Goal: Transaction & Acquisition: Purchase product/service

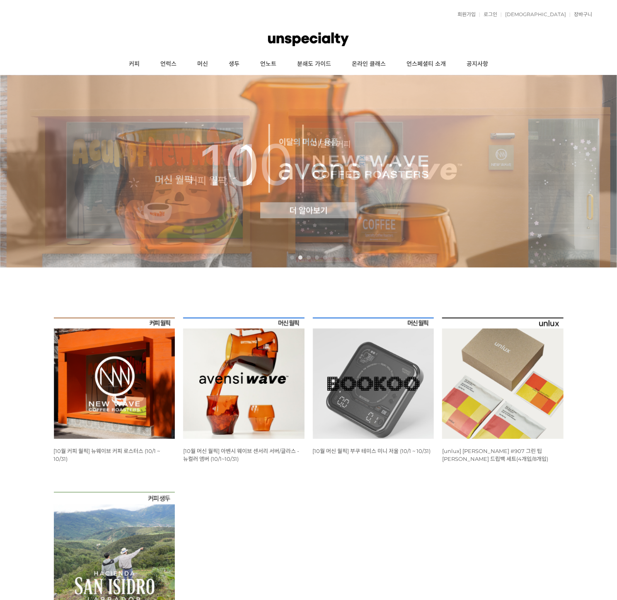
click at [107, 448] on span "[10월 커피 월픽] 뉴웨이브 커피 로스터스 (10/1 ~ 10/31)" at bounding box center [107, 455] width 106 height 15
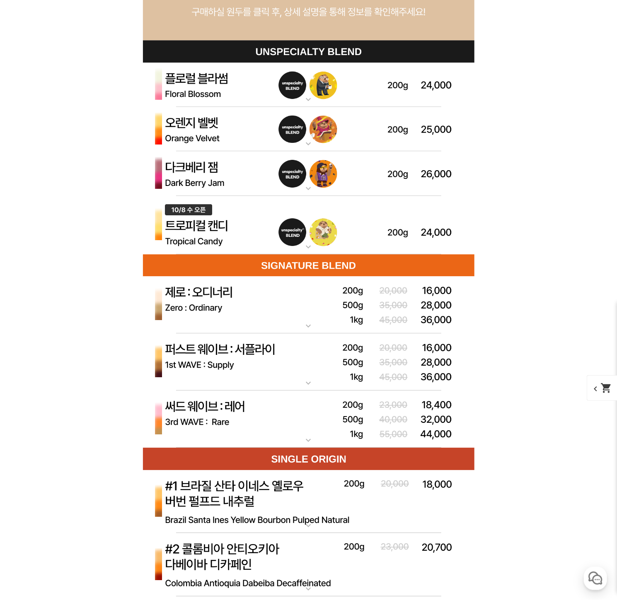
scroll to position [2352, 0]
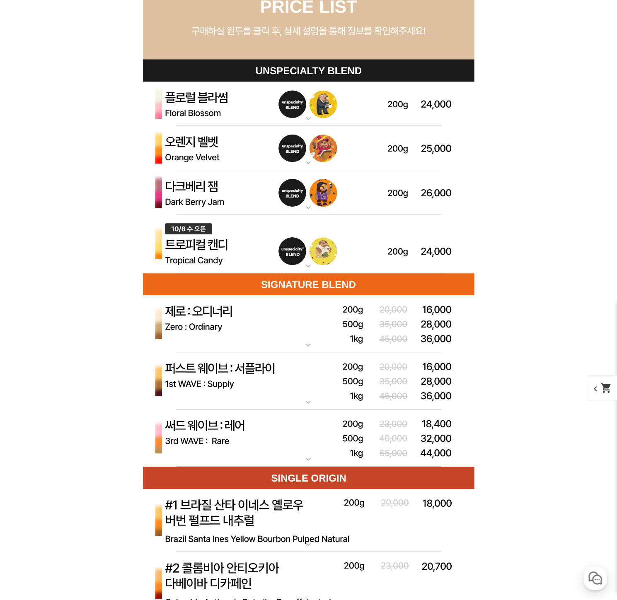
click at [378, 254] on img at bounding box center [308, 244] width 331 height 59
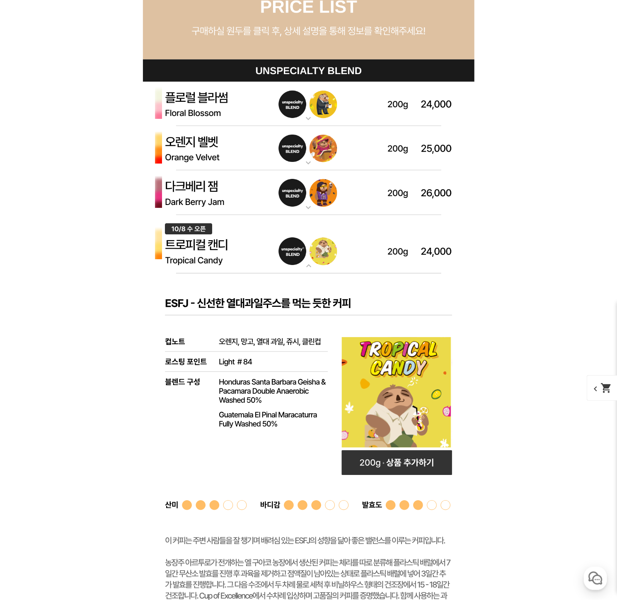
click at [377, 208] on img at bounding box center [308, 192] width 331 height 45
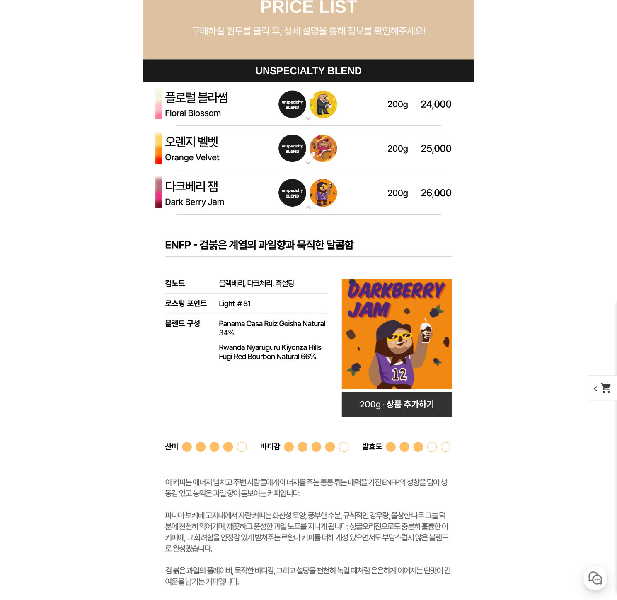
click at [377, 208] on img at bounding box center [308, 192] width 331 height 45
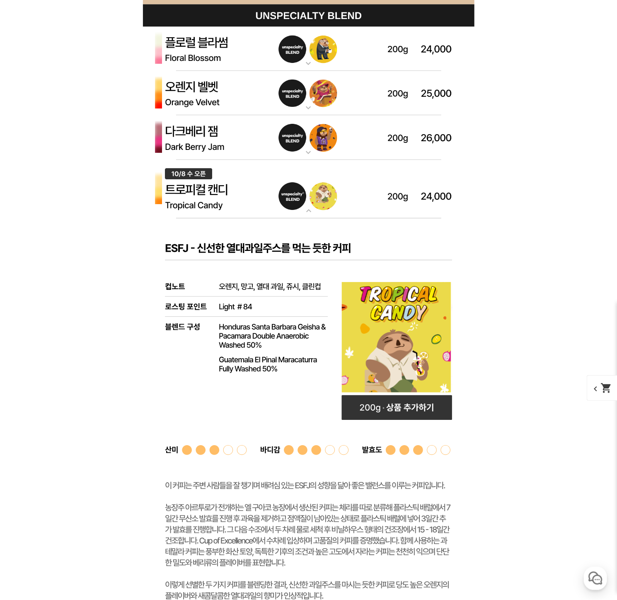
scroll to position [2401, 0]
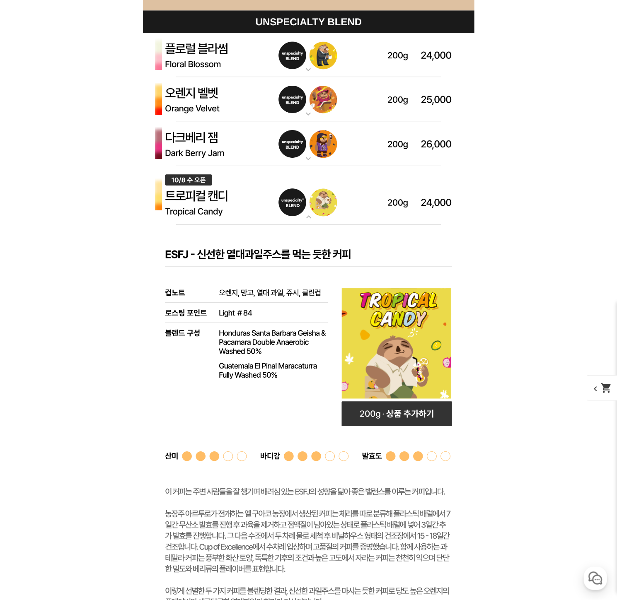
click at [383, 190] on img at bounding box center [308, 195] width 331 height 59
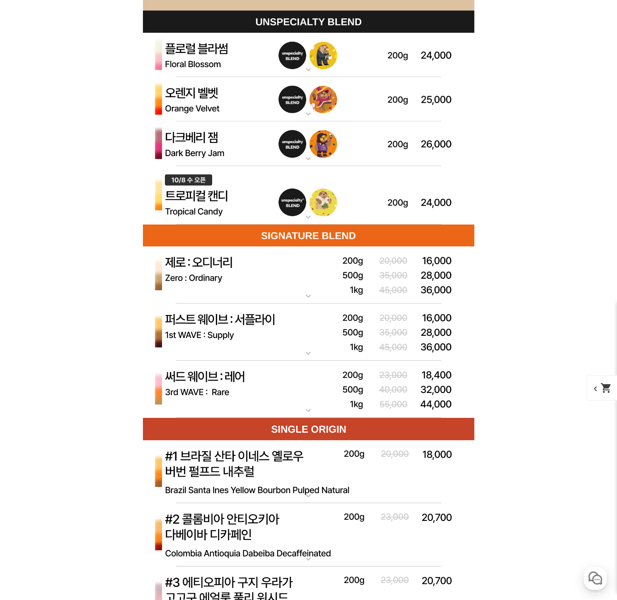
click at [308, 56] on img at bounding box center [308, 55] width 331 height 45
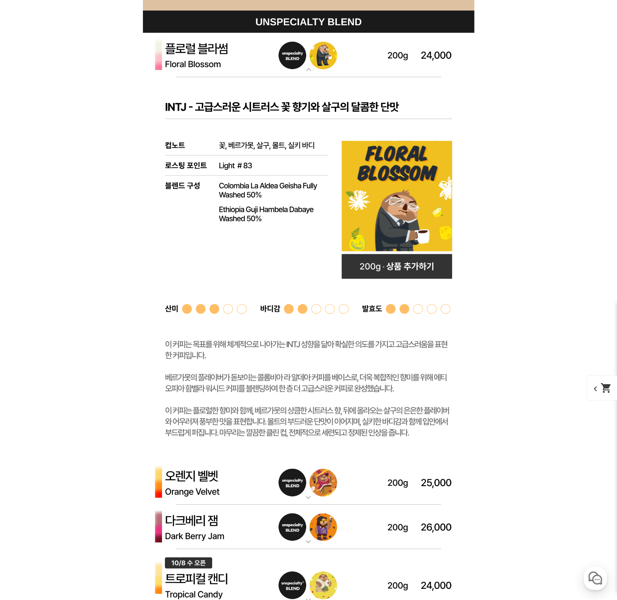
click at [308, 56] on img at bounding box center [308, 55] width 331 height 45
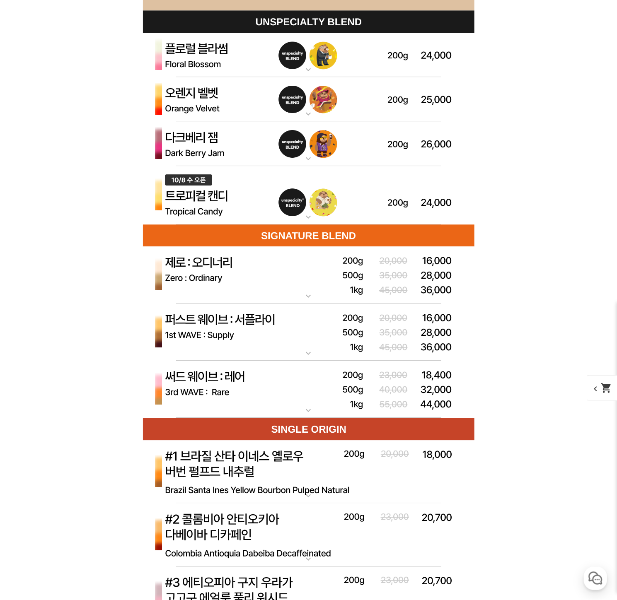
click at [430, 90] on img at bounding box center [308, 99] width 331 height 45
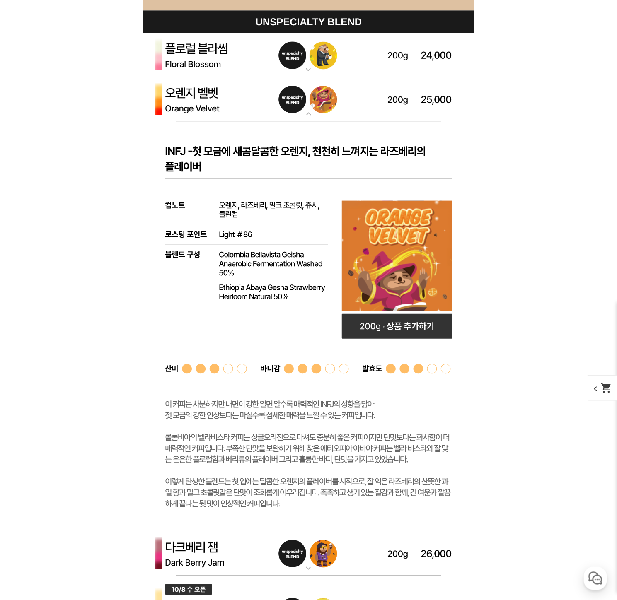
click at [430, 90] on img at bounding box center [308, 99] width 331 height 45
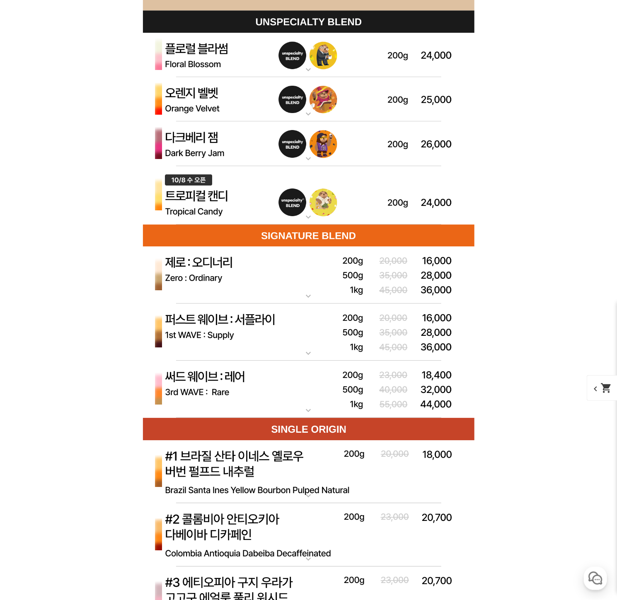
click at [415, 46] on img at bounding box center [308, 55] width 331 height 45
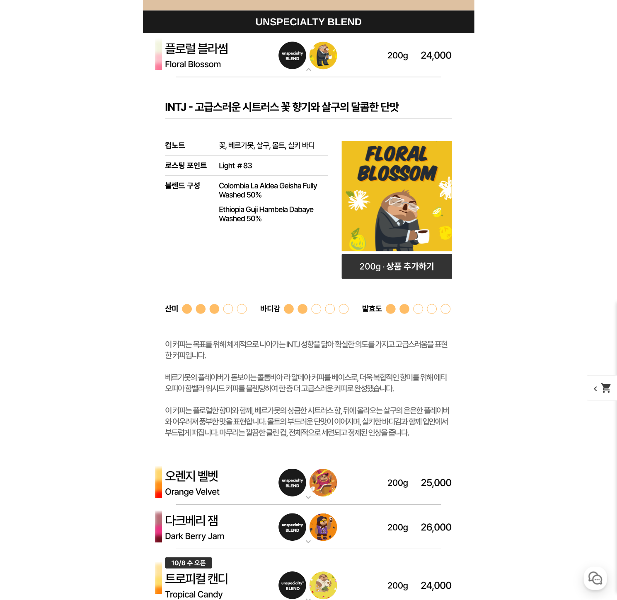
click at [415, 46] on img at bounding box center [308, 55] width 331 height 45
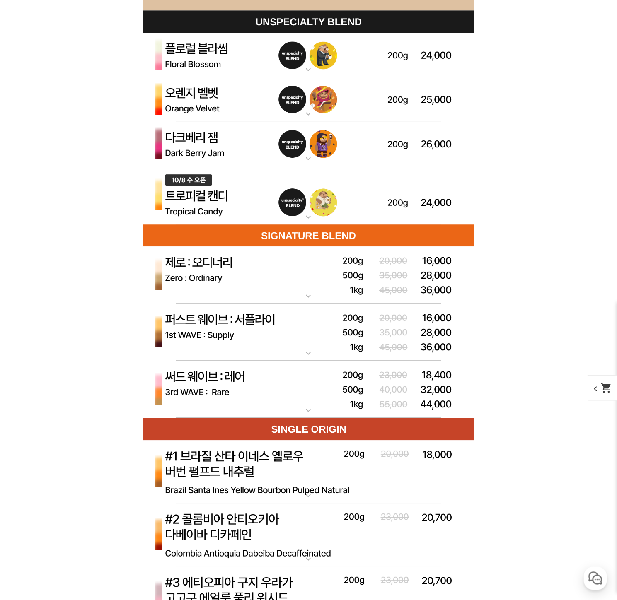
click at [419, 150] on img at bounding box center [308, 143] width 331 height 45
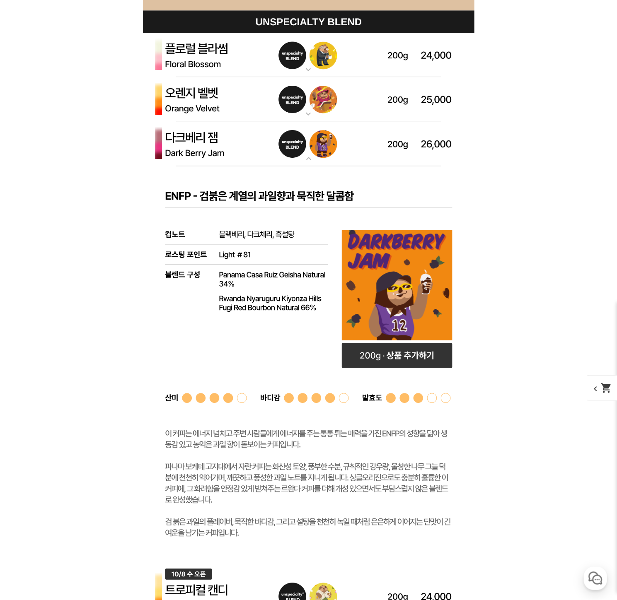
click at [419, 150] on img at bounding box center [308, 143] width 331 height 45
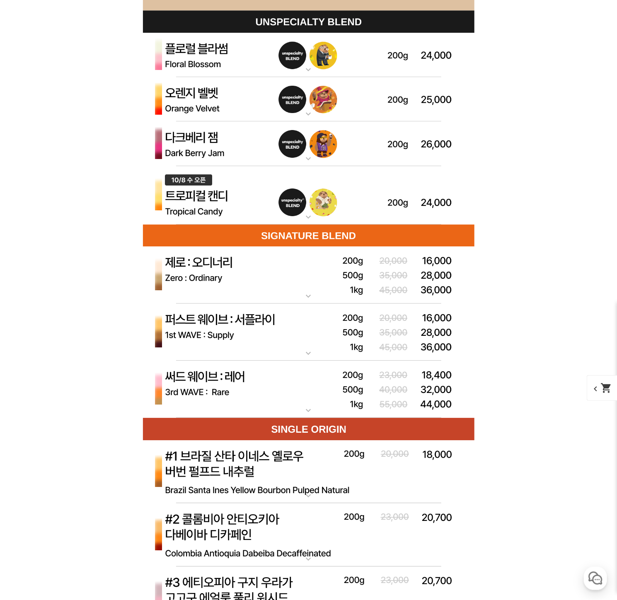
click at [420, 49] on img at bounding box center [308, 55] width 331 height 45
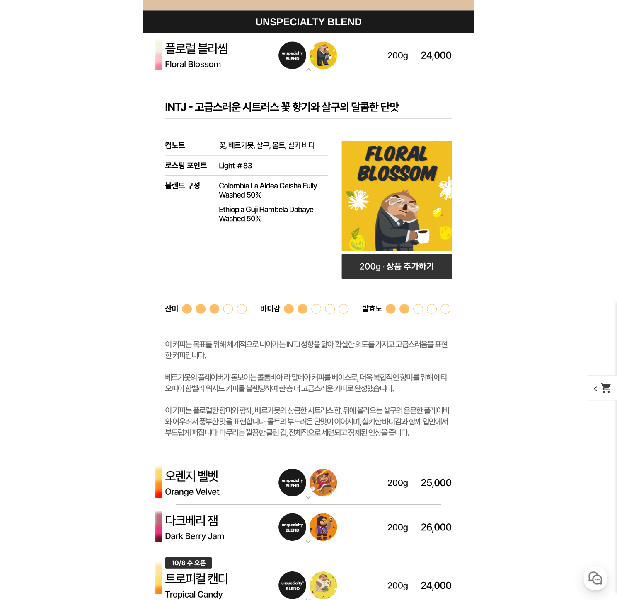
click at [420, 49] on img at bounding box center [308, 55] width 331 height 45
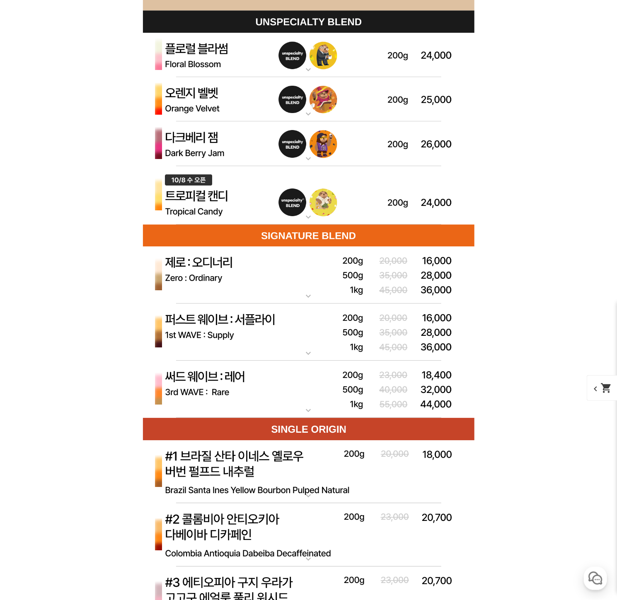
click at [404, 106] on img at bounding box center [308, 99] width 331 height 45
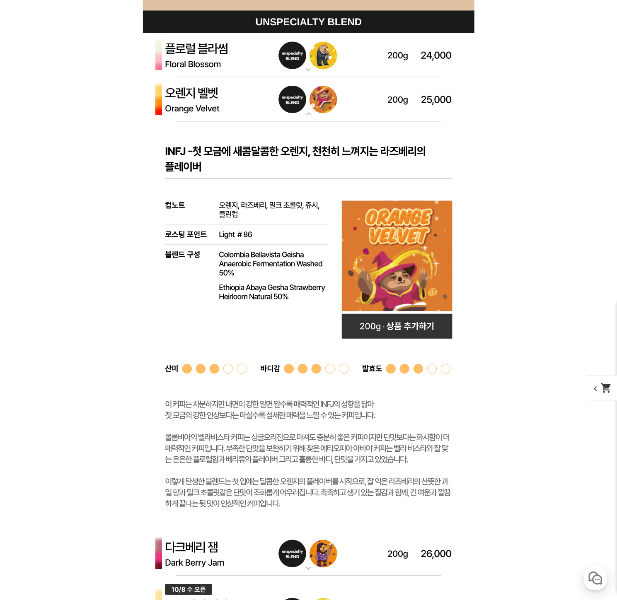
click at [404, 106] on img at bounding box center [308, 99] width 331 height 45
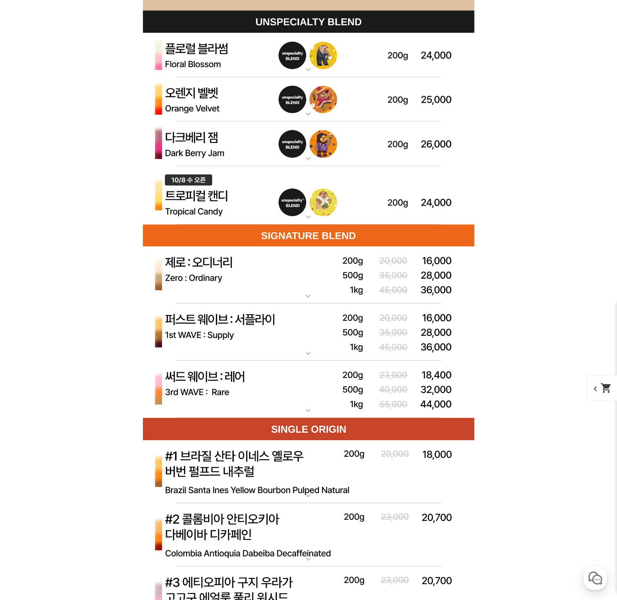
click at [383, 282] on img at bounding box center [308, 276] width 331 height 58
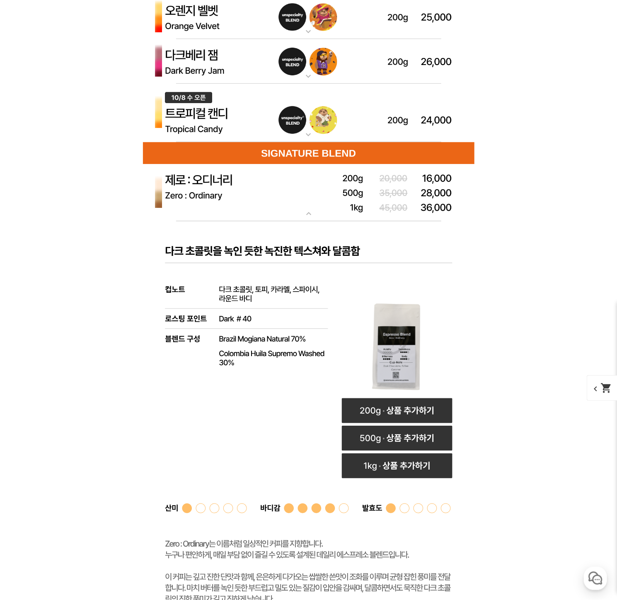
scroll to position [2490, 0]
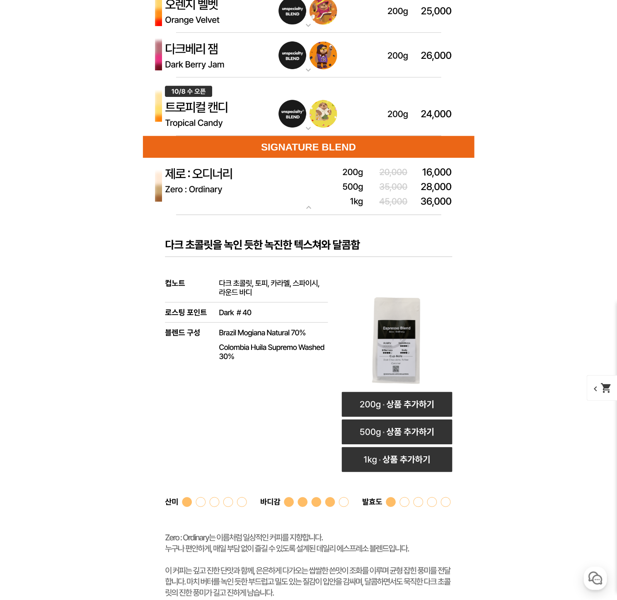
click at [353, 186] on img at bounding box center [308, 187] width 331 height 58
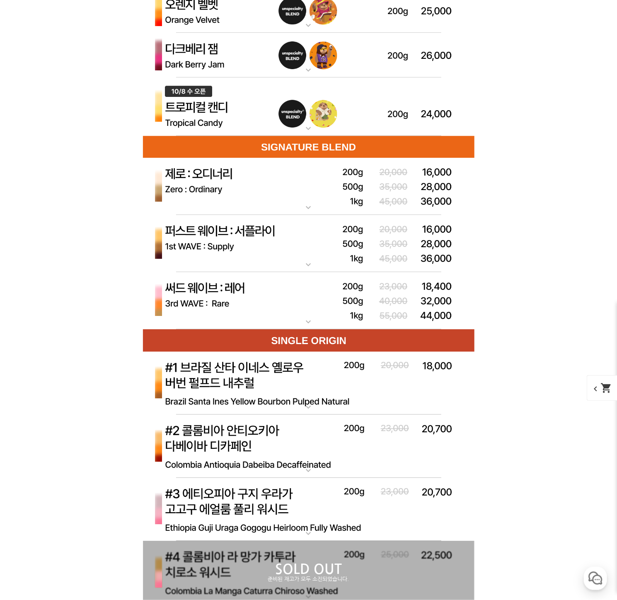
click at [426, 240] on img at bounding box center [308, 244] width 331 height 58
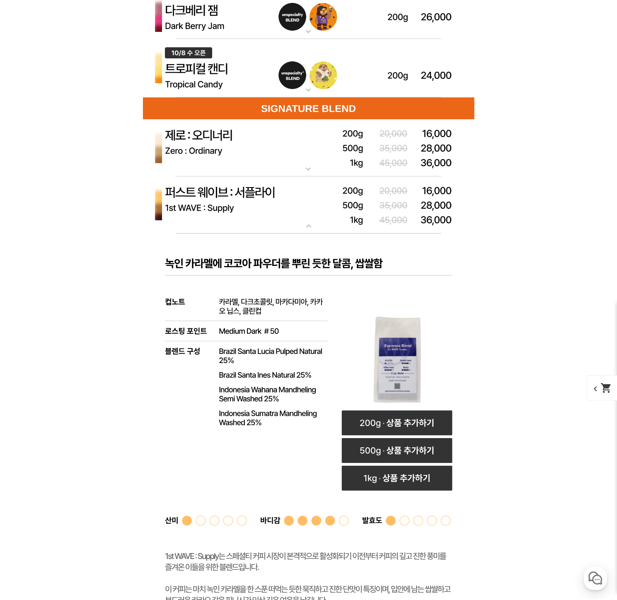
scroll to position [2534, 0]
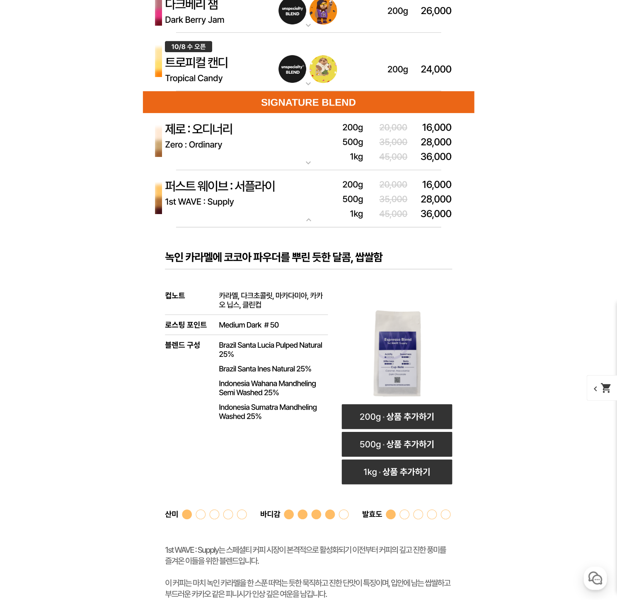
click at [426, 218] on img at bounding box center [308, 199] width 331 height 58
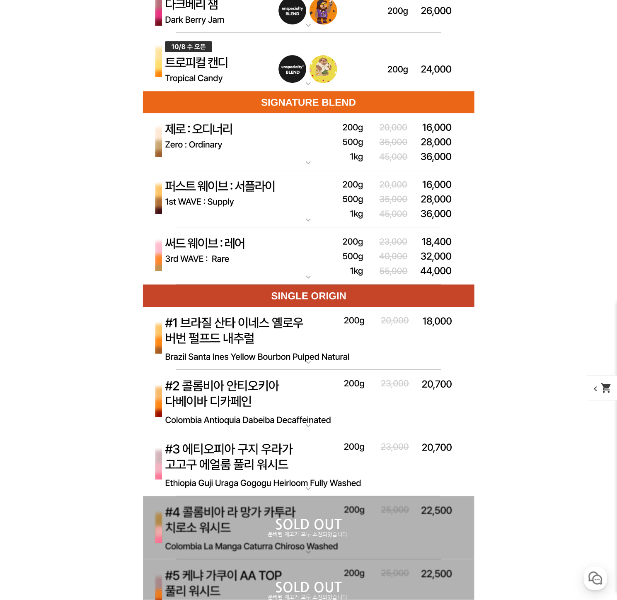
click at [426, 246] on img at bounding box center [308, 256] width 331 height 58
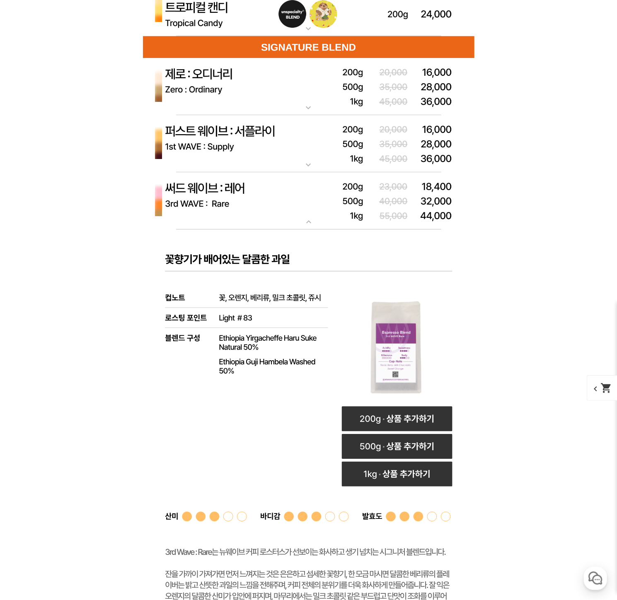
scroll to position [2561, 0]
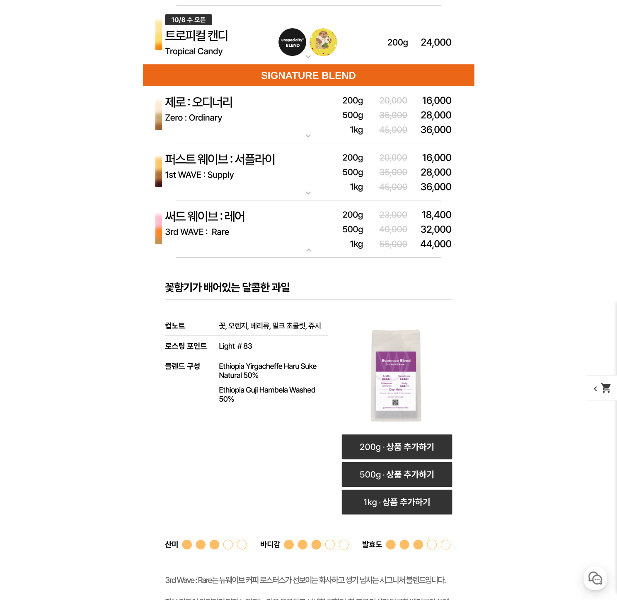
click at [397, 223] on img at bounding box center [308, 230] width 331 height 58
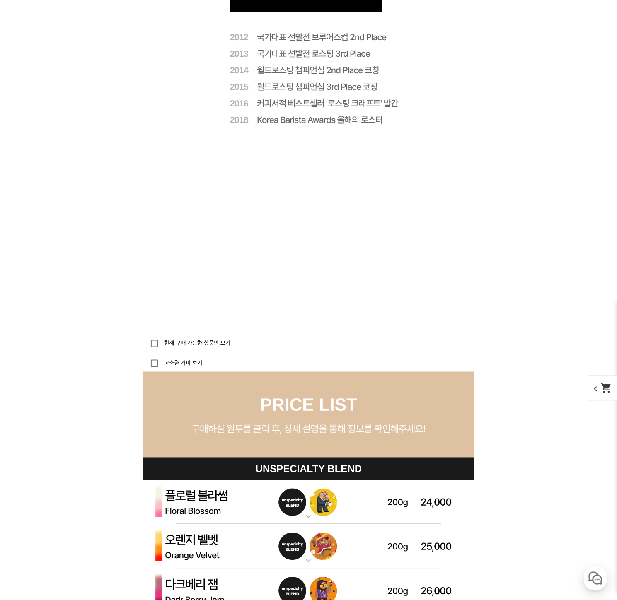
scroll to position [901, 0]
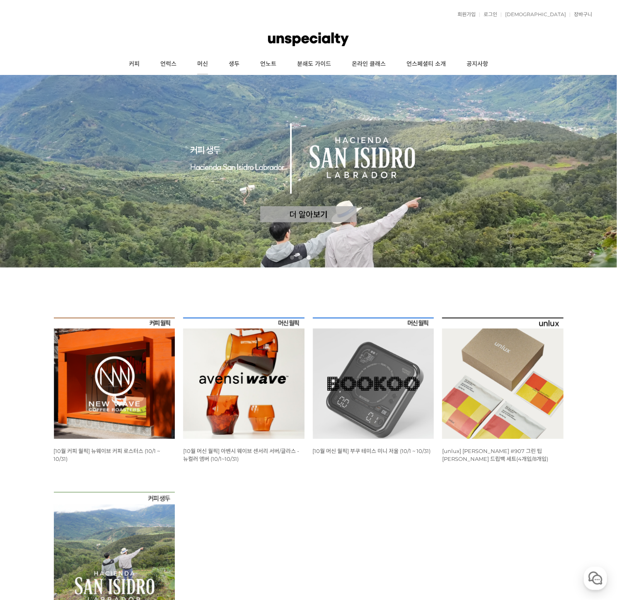
click at [203, 65] on link "머신" at bounding box center [202, 64] width 31 height 21
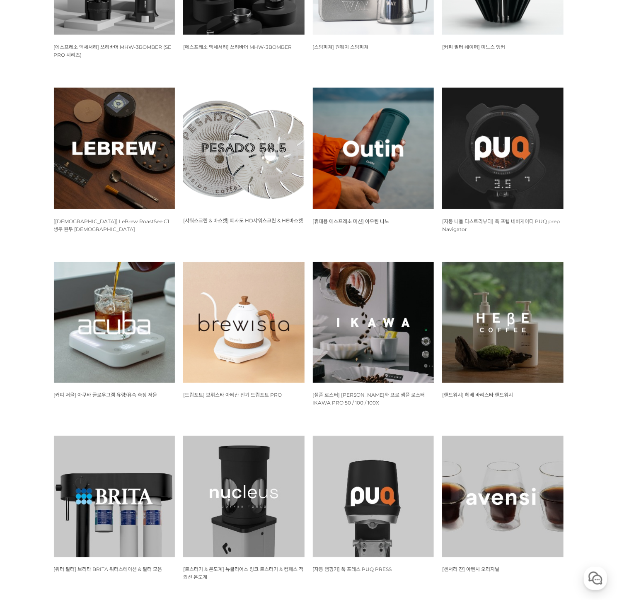
scroll to position [465, 0]
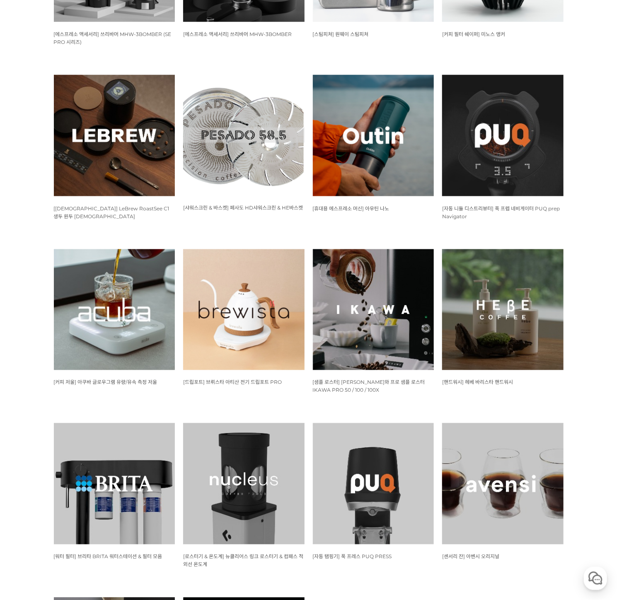
click at [237, 336] on img at bounding box center [243, 309] width 121 height 121
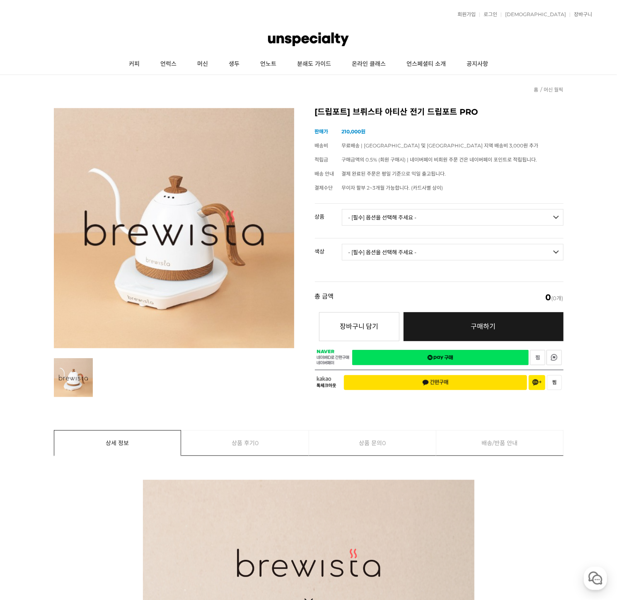
select select "브뤼스타 아티산 전기 드립포트 PRO 600mL"
select select "모던화이트"
select select "*"
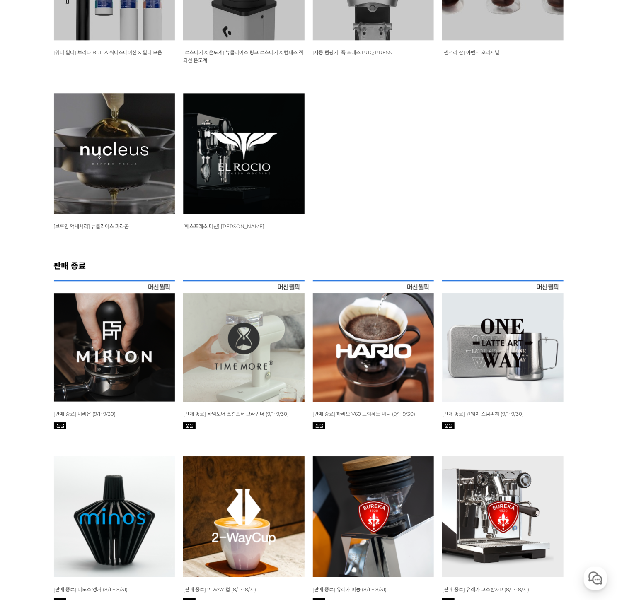
scroll to position [1020, 0]
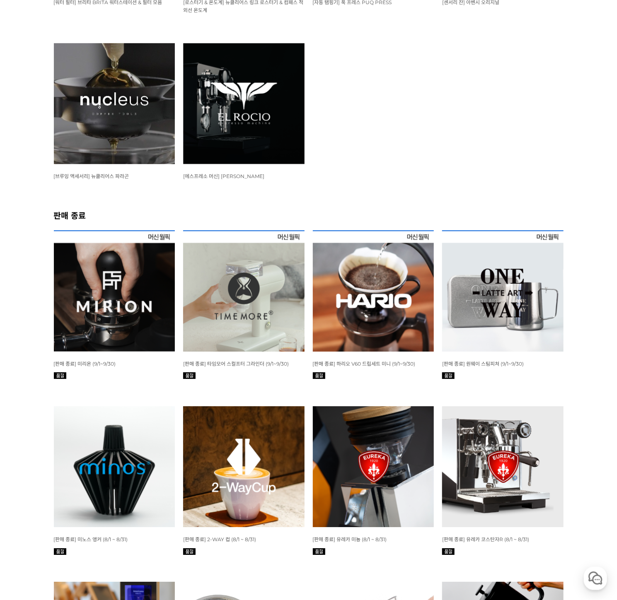
click at [256, 361] on span "[판매 종료] 타임모어 스컬프터 그라인더 (9/1~9/30)" at bounding box center [236, 364] width 106 height 6
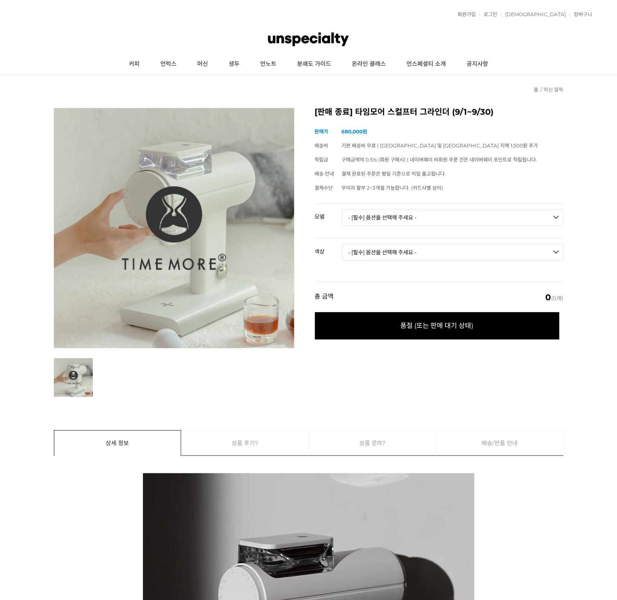
select select "078S"
select select "블랙"
select select "*"
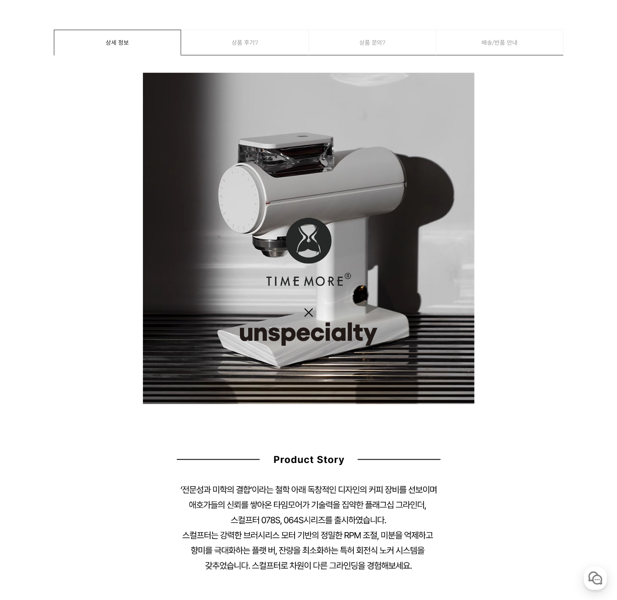
scroll to position [83, 0]
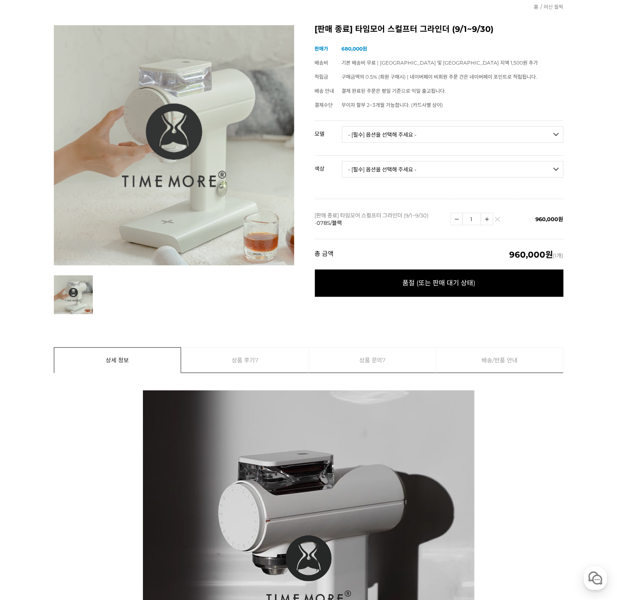
click at [498, 219] on img at bounding box center [497, 221] width 5 height 5
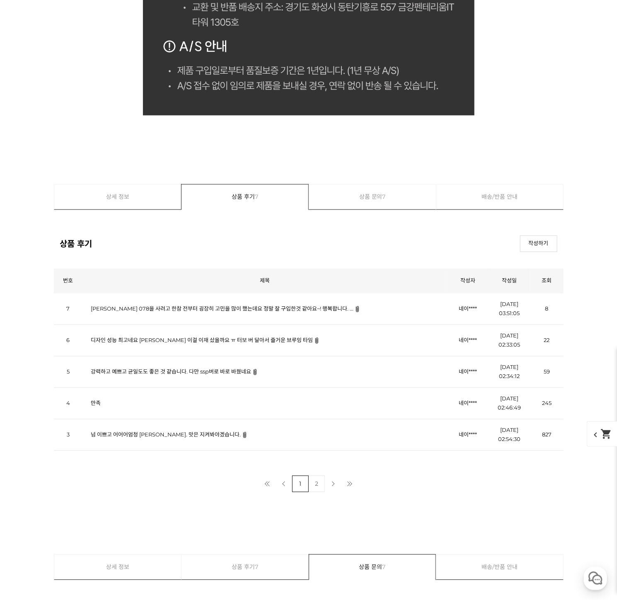
scroll to position [10215, 0]
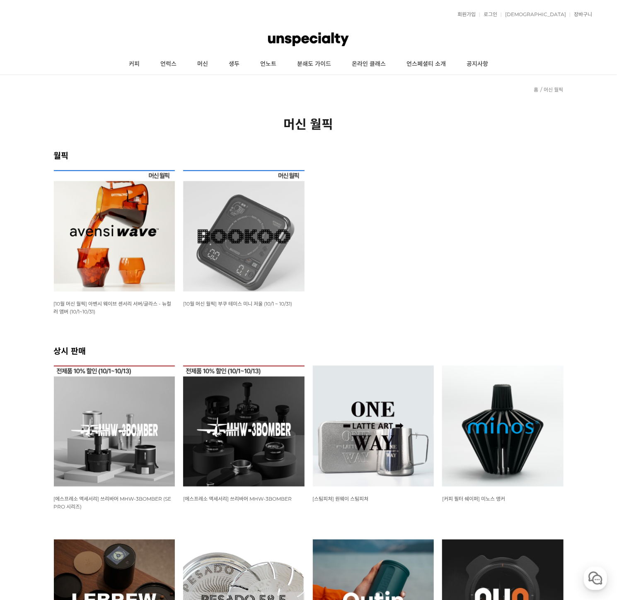
scroll to position [12, 0]
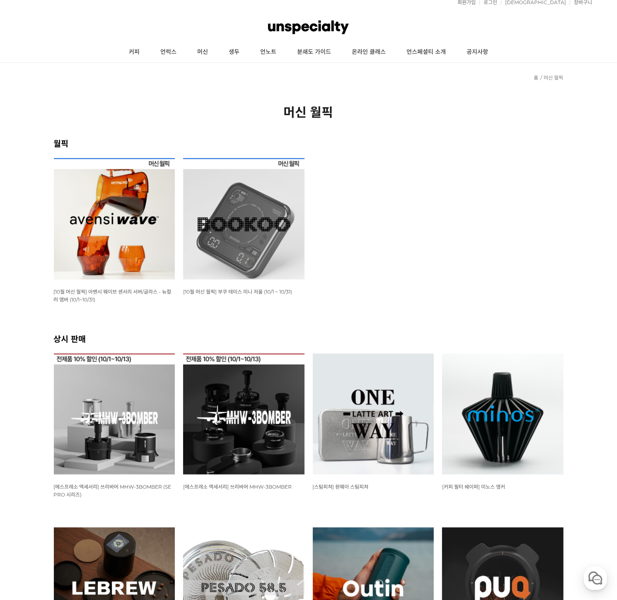
click at [502, 382] on img at bounding box center [502, 414] width 121 height 121
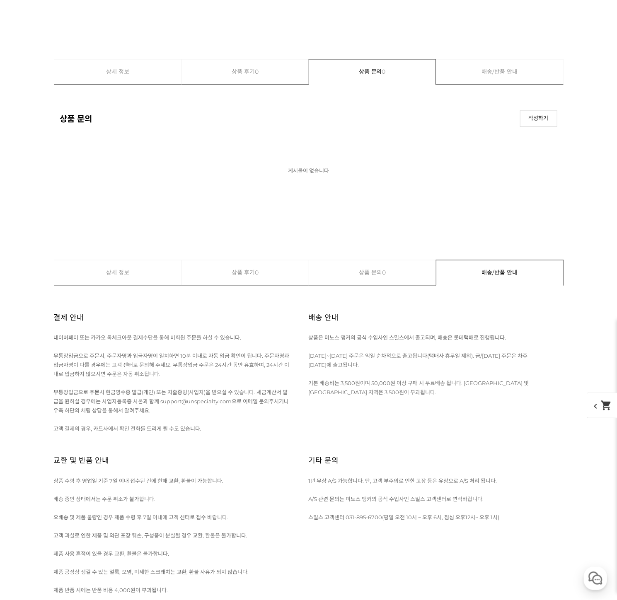
scroll to position [5484, 0]
